Goal: Communication & Community: Answer question/provide support

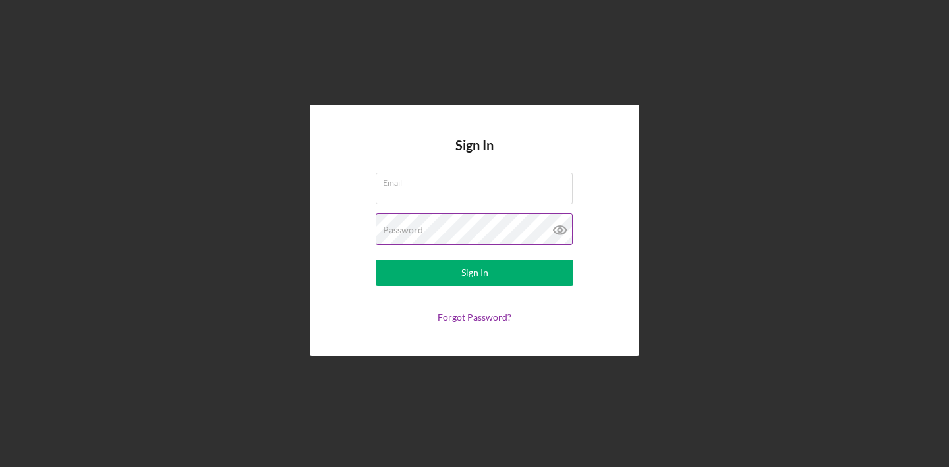
type input "[PERSON_NAME][EMAIL_ADDRESS][PERSON_NAME][DOMAIN_NAME]"
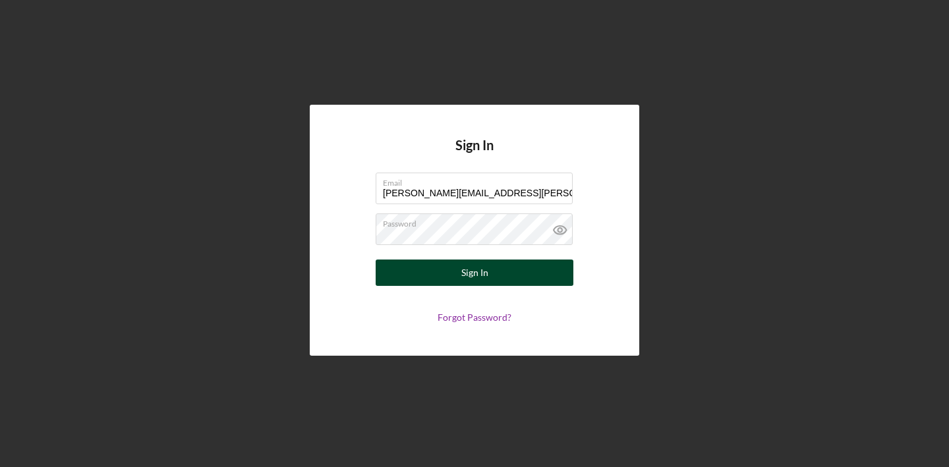
click at [418, 275] on button "Sign In" at bounding box center [475, 273] width 198 height 26
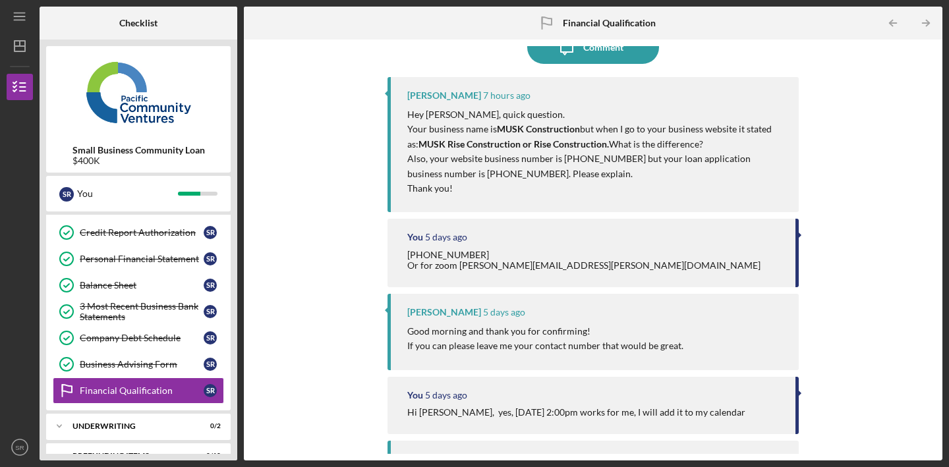
scroll to position [32, 0]
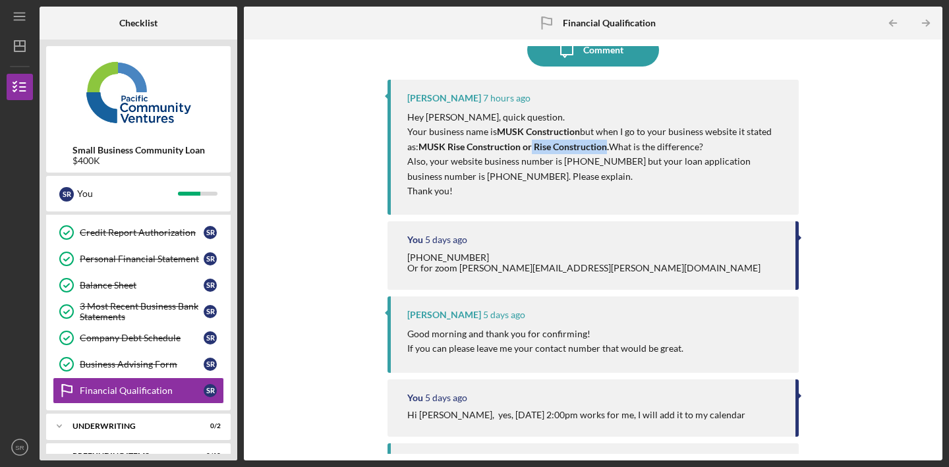
drag, startPoint x: 530, startPoint y: 144, endPoint x: 605, endPoint y: 146, distance: 74.5
click at [605, 146] on strong "MUSK Rise Construction or Rise Construction." at bounding box center [513, 146] width 190 height 11
copy strong "Rise Construction"
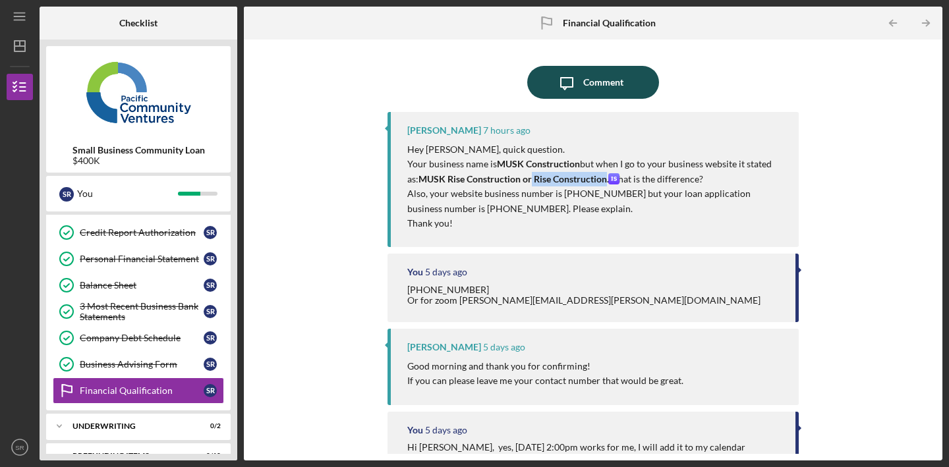
click at [578, 73] on icon "Icon/Message" at bounding box center [566, 82] width 33 height 33
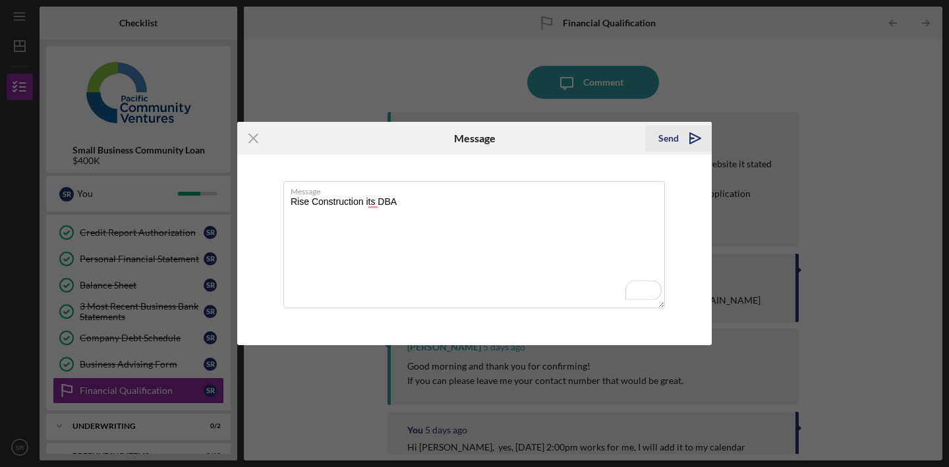
type textarea "Rise Construction its DBA"
click at [683, 140] on icon "Icon/icon-invite-send" at bounding box center [695, 138] width 33 height 33
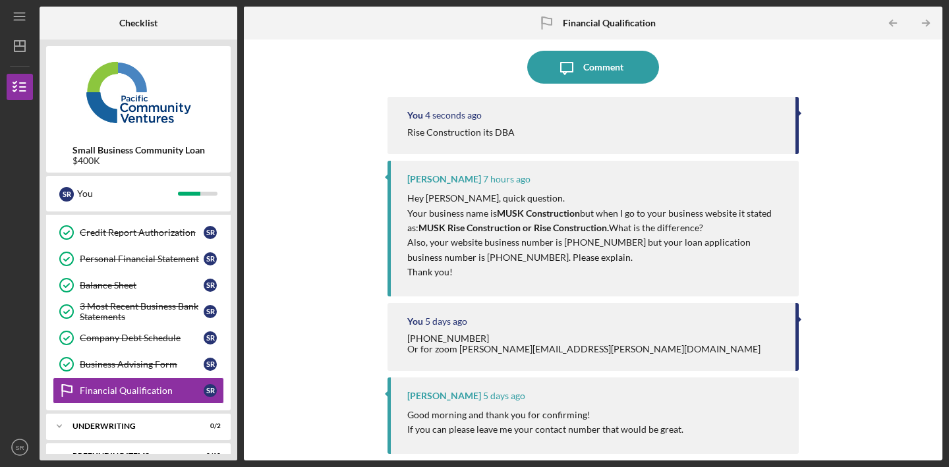
scroll to position [16, 0]
drag, startPoint x: 559, startPoint y: 240, endPoint x: 621, endPoint y: 248, distance: 61.8
click at [620, 248] on p "Also, your website business number is [PHONE_NUMBER] but your loan application …" at bounding box center [596, 250] width 378 height 30
click at [486, 255] on p "Also, your website business number is [PHONE_NUMBER] but your loan application …" at bounding box center [596, 250] width 378 height 30
drag, startPoint x: 449, startPoint y: 256, endPoint x: 505, endPoint y: 258, distance: 56.1
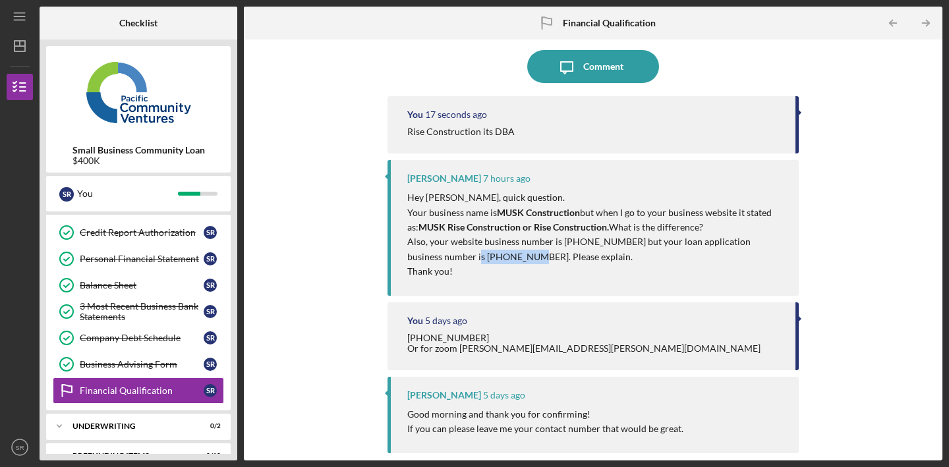
click at [505, 258] on p "Also, your website business number is [PHONE_NUMBER] but your loan application …" at bounding box center [596, 250] width 378 height 30
copy p "[PHONE_NUMBER]"
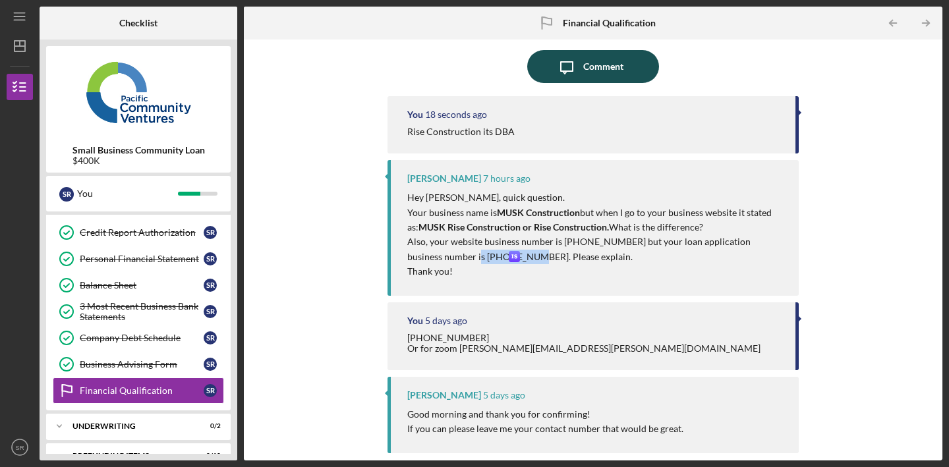
click at [572, 74] on icon "Icon/Message" at bounding box center [566, 66] width 33 height 33
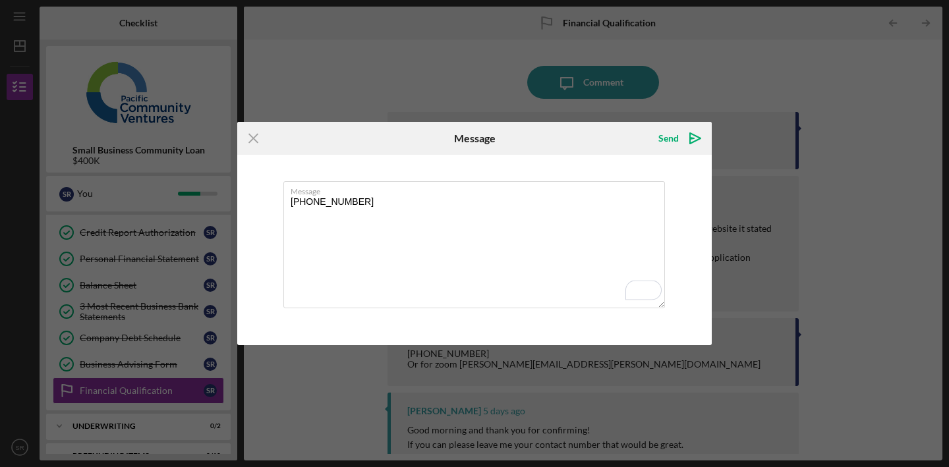
type textarea "[PHONE_NUMBER]"
click at [764, 175] on div "Icon/Menu Close Message Send Icon/icon-invite-send Message [PHONE_NUMBER] Cance…" at bounding box center [474, 233] width 949 height 467
click at [720, 202] on div "Icon/Menu Close Message Send Icon/icon-invite-send Message [PHONE_NUMBER] Cance…" at bounding box center [474, 233] width 949 height 467
click at [260, 142] on icon "Icon/Menu Close" at bounding box center [253, 138] width 33 height 33
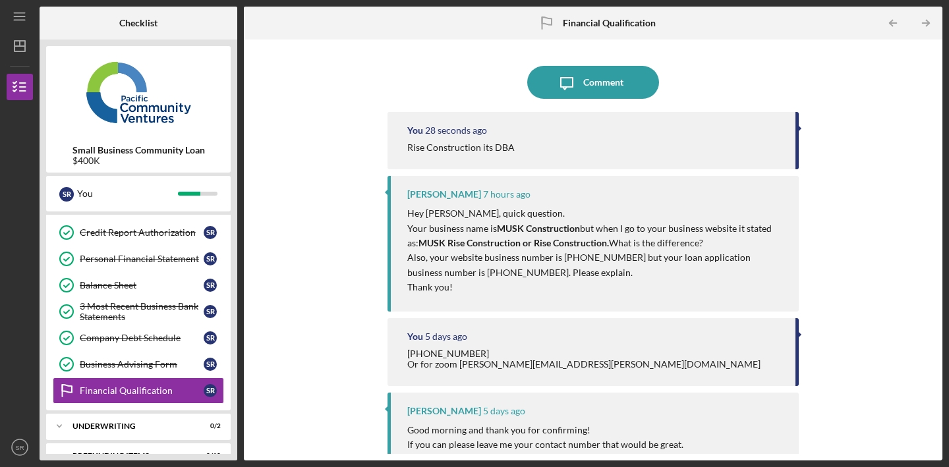
click at [559, 258] on p "Also, your website business number is [PHONE_NUMBER] but your loan application …" at bounding box center [596, 265] width 378 height 30
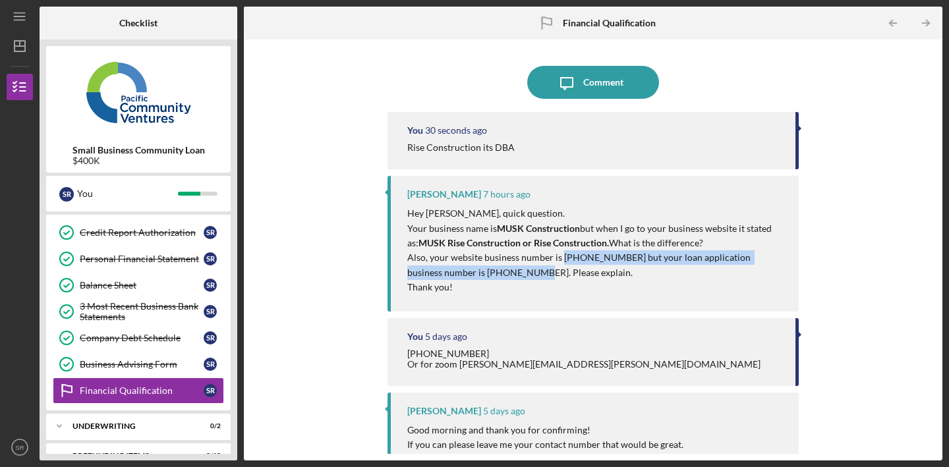
drag, startPoint x: 559, startPoint y: 258, endPoint x: 507, endPoint y: 269, distance: 52.6
click at [507, 269] on p "Also, your website business number is [PHONE_NUMBER] but your loan application …" at bounding box center [596, 265] width 378 height 30
copy p "[PHONE_NUMBER] but your loan application business number is [PHONE_NUMBER]."
click at [566, 86] on icon "Icon/Message" at bounding box center [566, 82] width 33 height 33
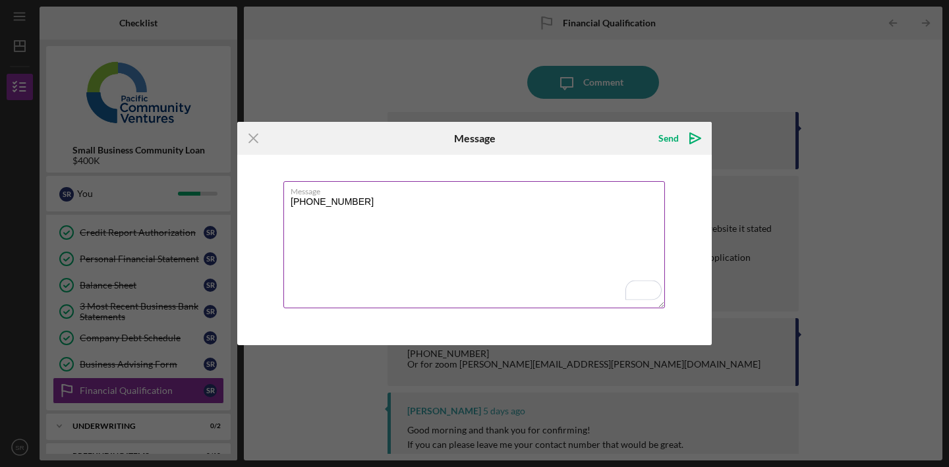
click at [436, 227] on textarea "[PHONE_NUMBER]" at bounding box center [473, 244] width 381 height 127
click at [435, 227] on textarea "[PHONE_NUMBER]" at bounding box center [473, 244] width 381 height 127
drag, startPoint x: 349, startPoint y: 200, endPoint x: 532, endPoint y: 205, distance: 183.9
click at [532, 205] on textarea "[PHONE_NUMBER] but your loan application business number is [PHONE_NUMBER]." at bounding box center [473, 244] width 381 height 127
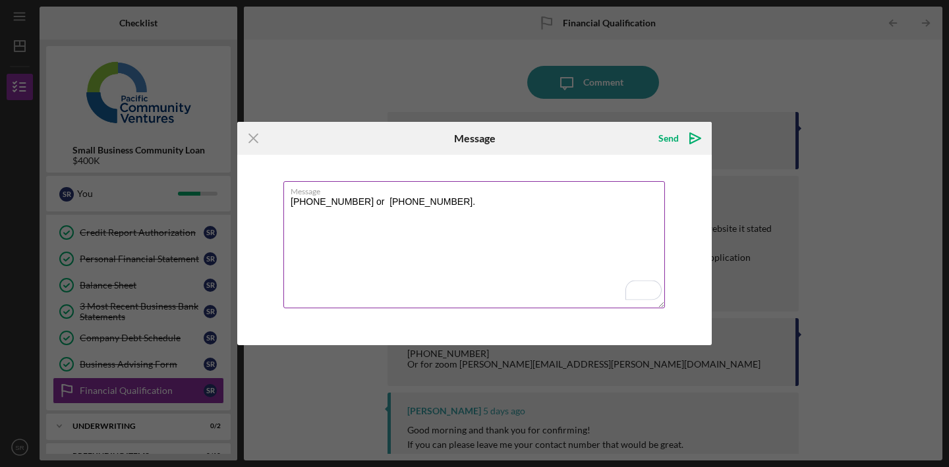
click at [528, 212] on textarea "[PHONE_NUMBER] or [PHONE_NUMBER]." at bounding box center [473, 244] width 381 height 127
click at [522, 203] on textarea "[PHONE_NUMBER] or [PHONE_NUMBER] works. we do have different numbers for" at bounding box center [473, 244] width 381 height 127
click at [601, 206] on textarea "[PHONE_NUMBER] or [PHONE_NUMBER] works. we do have different numbers for" at bounding box center [473, 244] width 381 height 127
paste textarea "different"
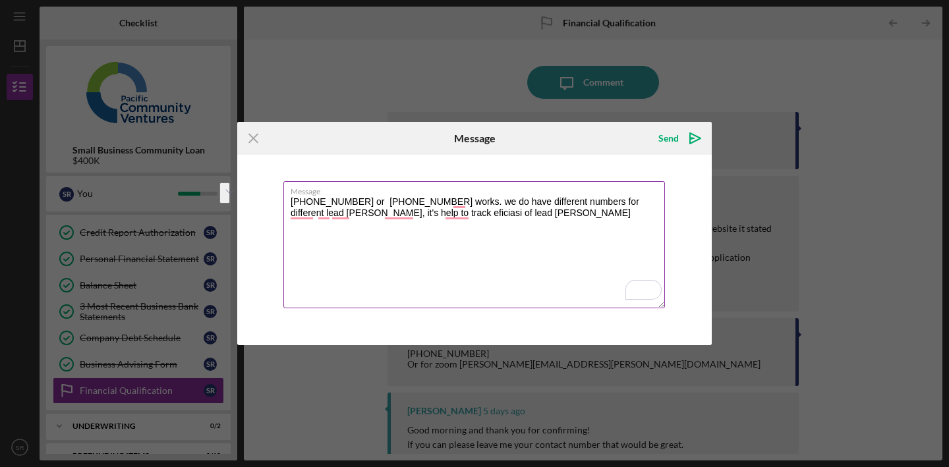
paste textarea "We do have different numbers for different lead sources, it's helps to track th…"
type textarea "[PHONE_NUMBER] or [PHONE_NUMBER] works. We do have different numbers for differ…"
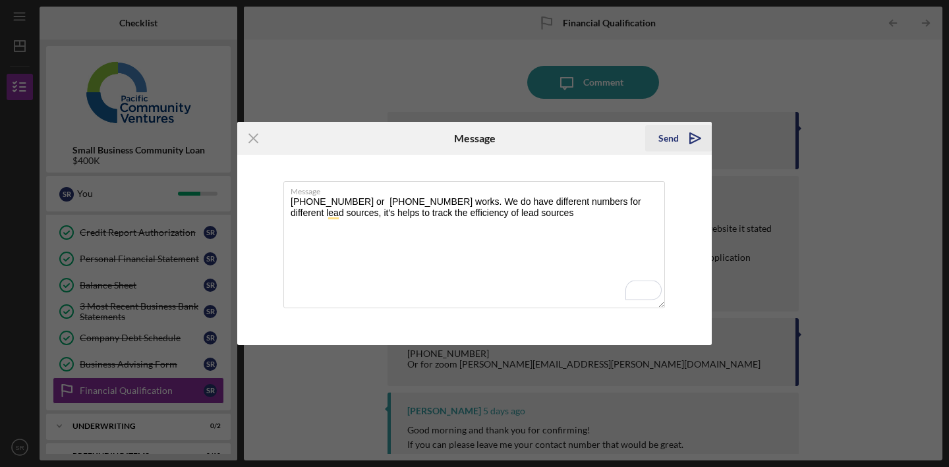
click at [690, 144] on icon "Icon/icon-invite-send" at bounding box center [695, 138] width 33 height 33
